Goal: Task Accomplishment & Management: Manage account settings

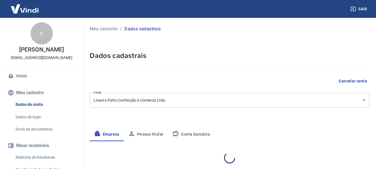
select select "SP"
select select "business"
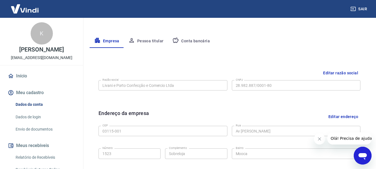
scroll to position [38, 0]
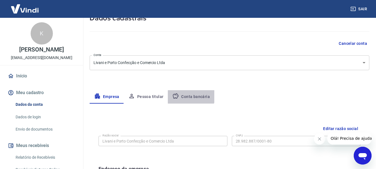
click at [184, 94] on button "Conta bancária" at bounding box center [191, 96] width 46 height 13
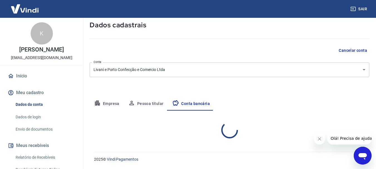
select select "1"
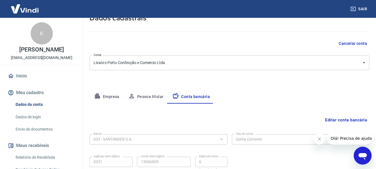
scroll to position [85, 0]
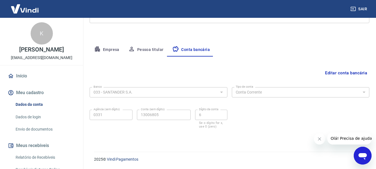
click at [342, 71] on button "Editar conta bancária" at bounding box center [346, 73] width 46 height 11
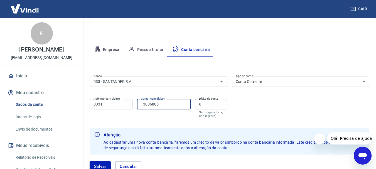
click at [174, 103] on input "13006805" at bounding box center [164, 104] width 54 height 10
type input "130068056"
click at [215, 107] on input "6" at bounding box center [211, 104] width 32 height 10
click at [256, 109] on div "Banco 033 - SANTANDER S.A. Banco Tipo de conta Conta Corrente Conta Poupança Ti…" at bounding box center [230, 96] width 280 height 45
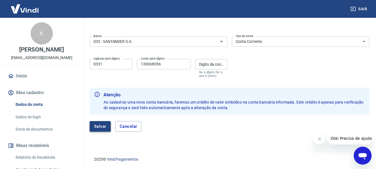
click at [101, 127] on button "Salvar" at bounding box center [100, 126] width 21 height 11
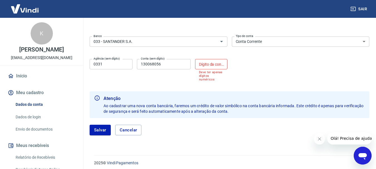
click at [208, 65] on input "Dígito da conta" at bounding box center [211, 64] width 32 height 10
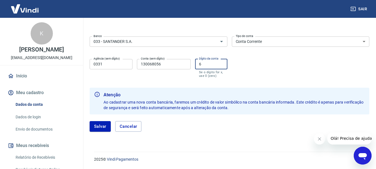
type input "6"
click at [187, 67] on input "130068056" at bounding box center [164, 64] width 54 height 10
type input "13006805"
click at [172, 76] on div "Conta (sem dígito) 13006805 Conta (sem dígito)" at bounding box center [164, 68] width 54 height 19
click at [132, 42] on input "033 - SANTANDER S.A." at bounding box center [150, 41] width 118 height 7
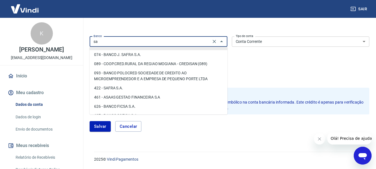
scroll to position [0, 0]
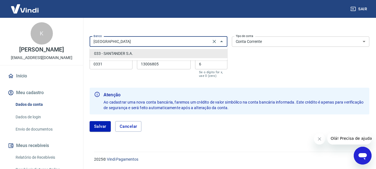
click at [125, 53] on li "033 - SANTANDER S.A." at bounding box center [159, 53] width 138 height 9
type input "033 - SANTANDER S.A."
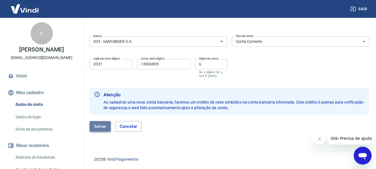
click at [101, 123] on button "Salvar" at bounding box center [100, 126] width 21 height 11
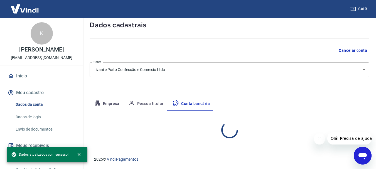
select select "1"
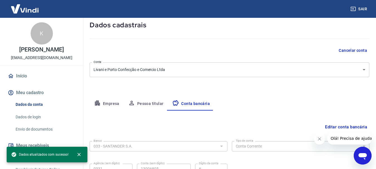
scroll to position [85, 0]
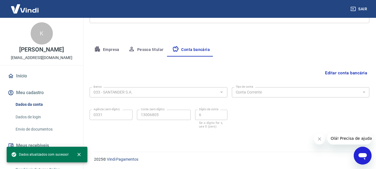
click at [148, 51] on button "Pessoa titular" at bounding box center [146, 49] width 44 height 13
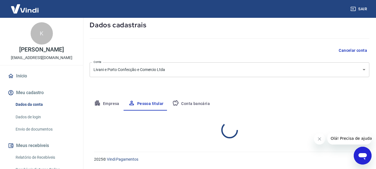
scroll to position [54, 0]
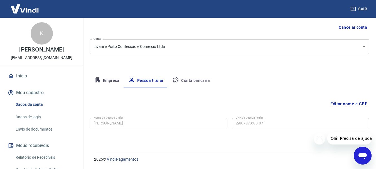
click at [110, 78] on button "Empresa" at bounding box center [107, 80] width 34 height 13
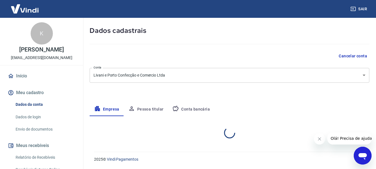
select select "SP"
select select "business"
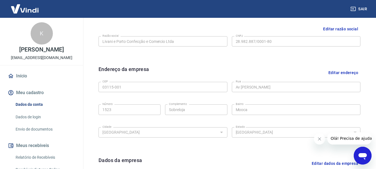
scroll to position [221, 0]
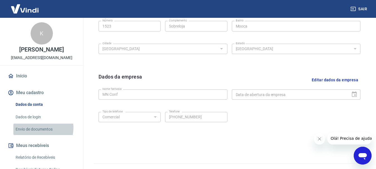
click at [39, 128] on link "Envio de documentos" at bounding box center [44, 129] width 63 height 11
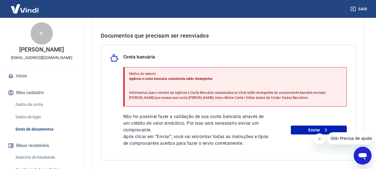
scroll to position [139, 0]
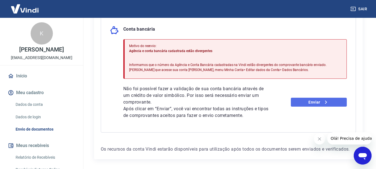
click at [325, 100] on icon at bounding box center [326, 102] width 7 height 7
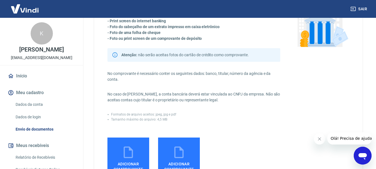
scroll to position [111, 0]
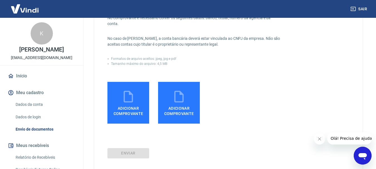
click at [127, 108] on span "Adicionar comprovante" at bounding box center [128, 110] width 37 height 13
click at [0, 0] on input "Adicionar comprovante" at bounding box center [0, 0] width 0 height 0
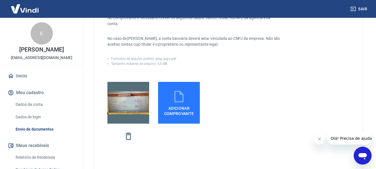
scroll to position [167, 0]
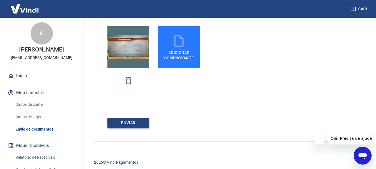
click at [137, 121] on button "ENVIAR" at bounding box center [128, 123] width 42 height 10
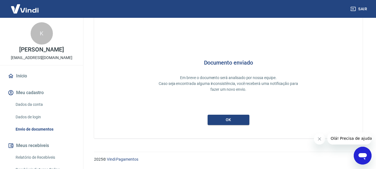
scroll to position [24, 0]
click at [222, 117] on button "ok" at bounding box center [229, 120] width 42 height 10
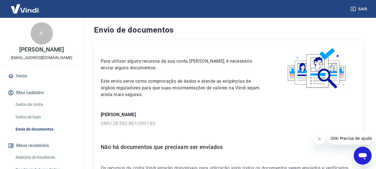
scroll to position [40, 0]
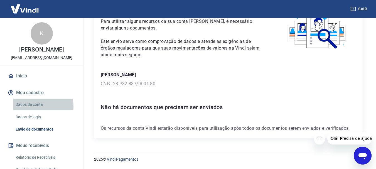
click at [28, 107] on link "Dados da conta" at bounding box center [44, 104] width 63 height 11
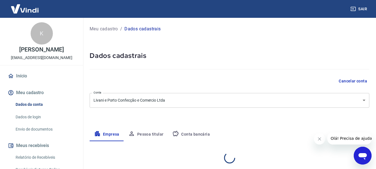
select select "SP"
select select "business"
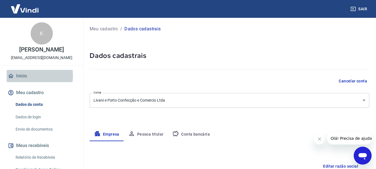
click at [19, 76] on link "Início" at bounding box center [42, 76] width 70 height 12
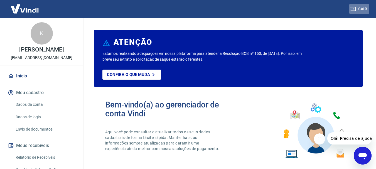
click at [366, 9] on button "Sair" at bounding box center [359, 9] width 20 height 10
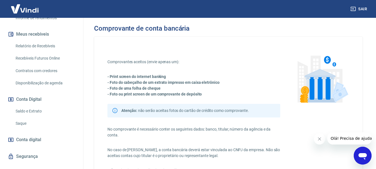
scroll to position [195, 0]
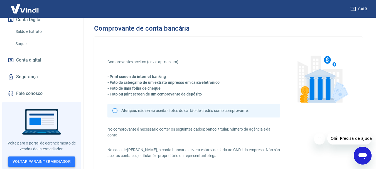
click at [38, 161] on link "Voltar para Intermediador" at bounding box center [41, 161] width 67 height 10
